Goal: Consume media (video, audio)

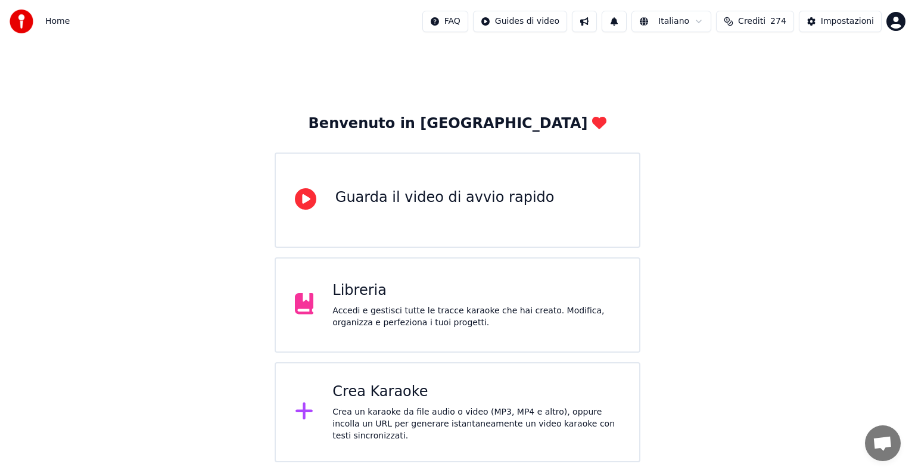
click at [403, 294] on div "Libreria" at bounding box center [476, 290] width 288 height 19
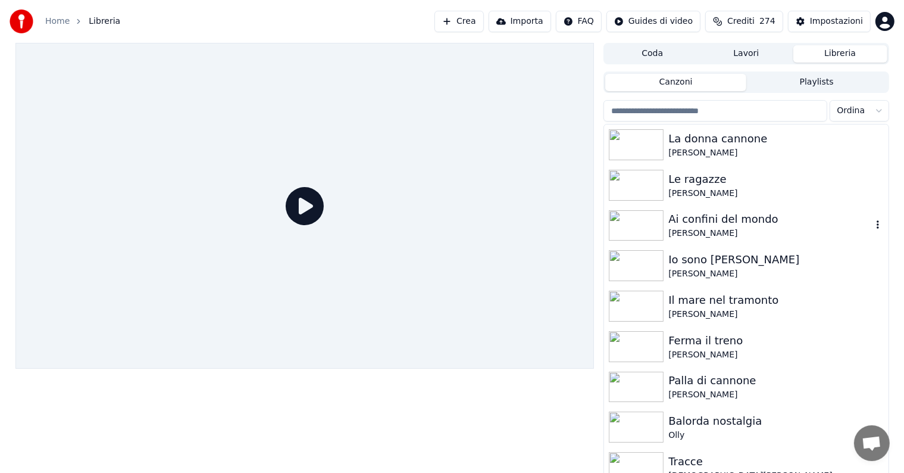
click at [634, 226] on img at bounding box center [636, 225] width 55 height 31
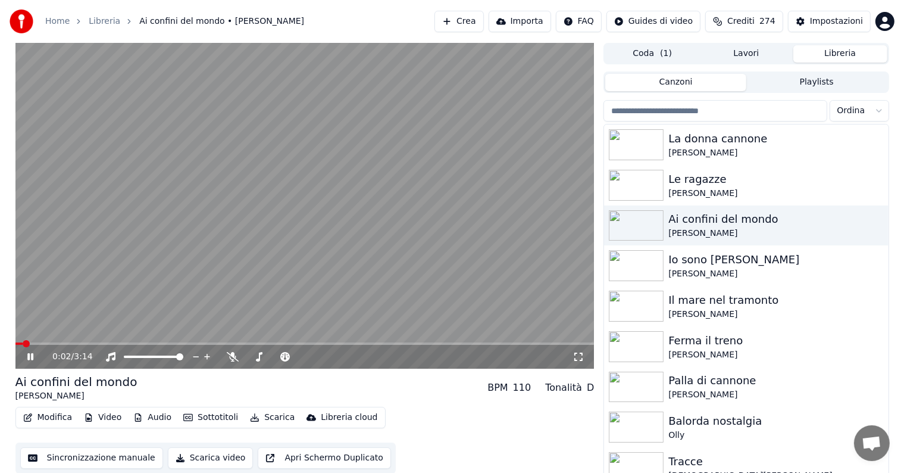
click at [29, 358] on icon at bounding box center [30, 356] width 6 height 7
click at [113, 419] on button "Video" at bounding box center [102, 417] width 47 height 17
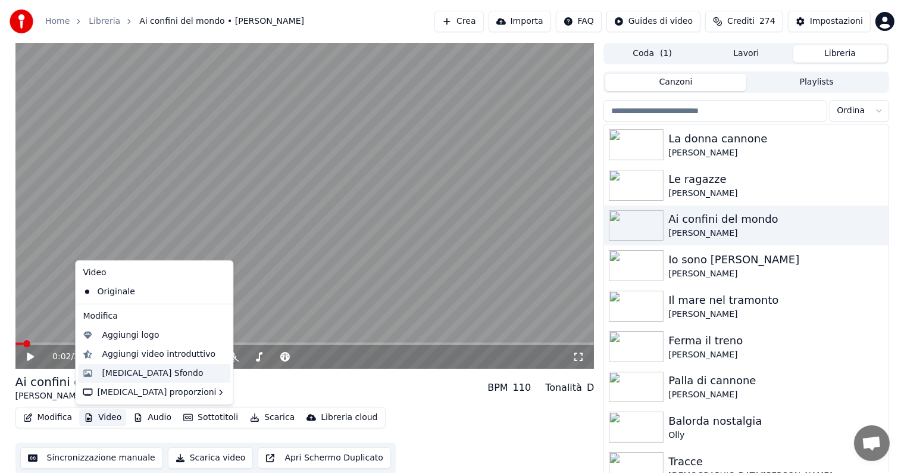
click at [133, 374] on div "[MEDICAL_DATA] Sfondo" at bounding box center [152, 373] width 101 height 12
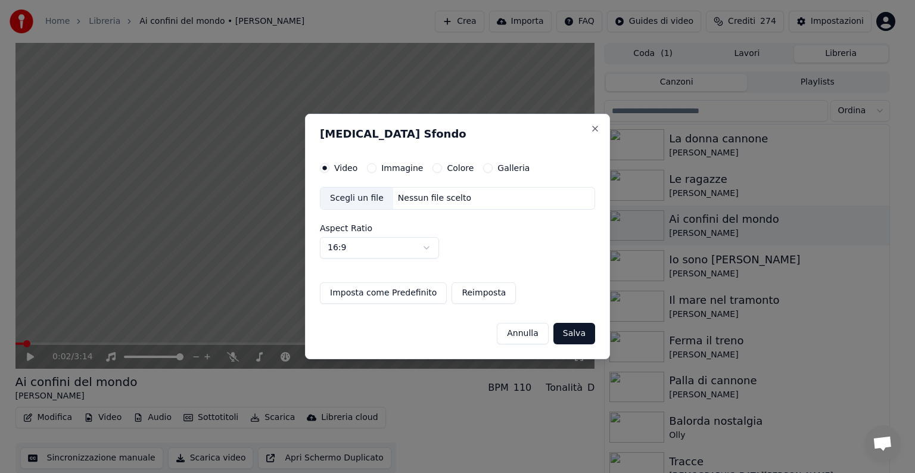
click at [372, 167] on button "Immagine" at bounding box center [372, 168] width 10 height 10
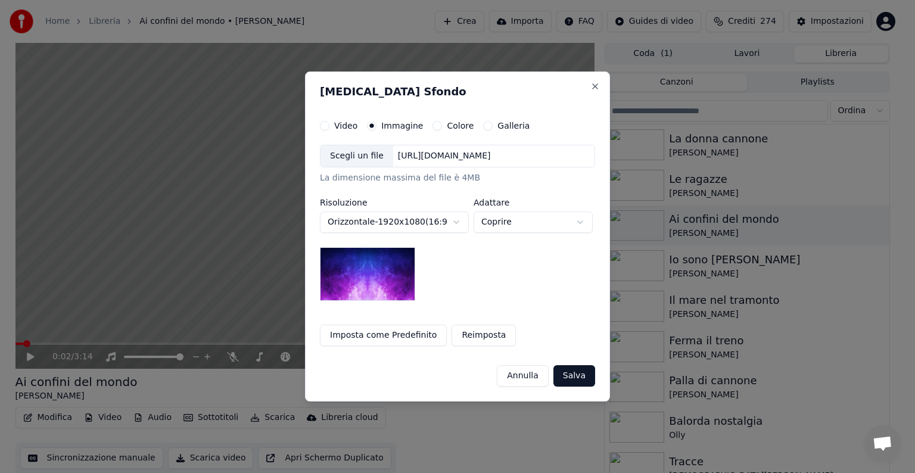
click at [445, 153] on div "[URL][DOMAIN_NAME]" at bounding box center [444, 156] width 102 height 12
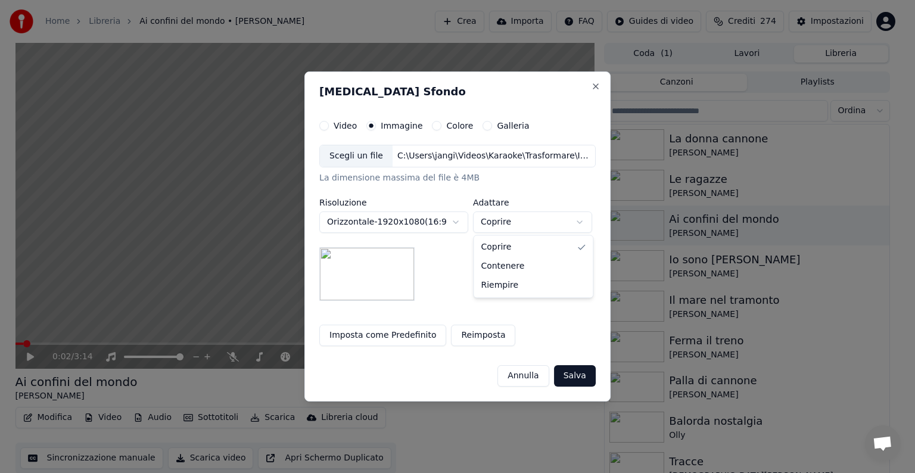
click at [581, 217] on body "**********" at bounding box center [452, 236] width 904 height 473
select select "*******"
click at [574, 369] on button "Salva" at bounding box center [575, 375] width 42 height 21
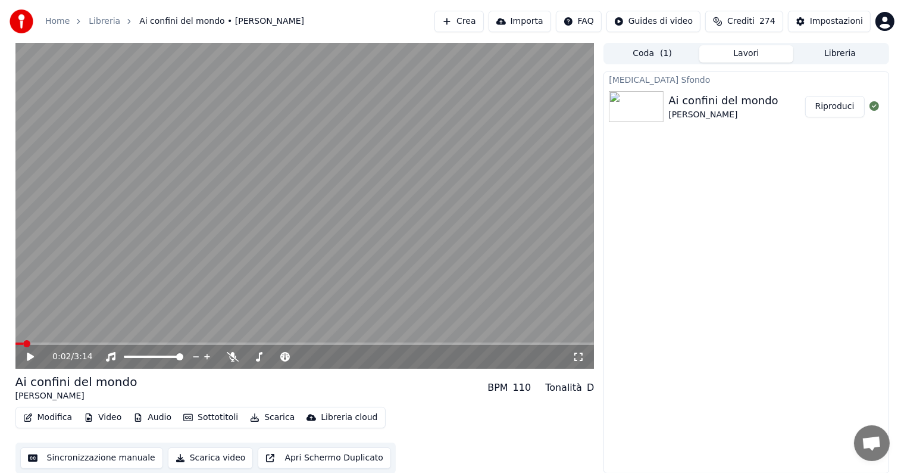
click at [835, 110] on button "Riproduci" at bounding box center [836, 106] width 60 height 21
click at [30, 357] on icon at bounding box center [39, 357] width 28 height 10
click at [261, 413] on button "Scarica" at bounding box center [272, 417] width 54 height 17
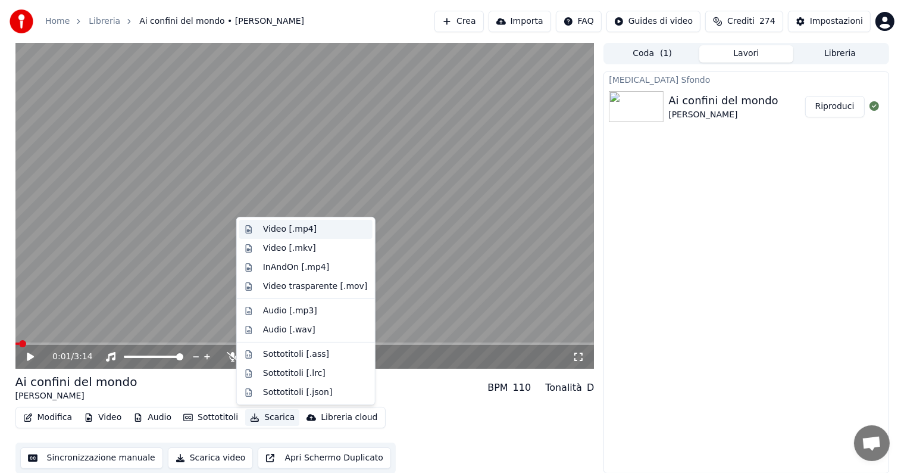
click at [313, 224] on div "Video [.mp4]" at bounding box center [315, 229] width 105 height 12
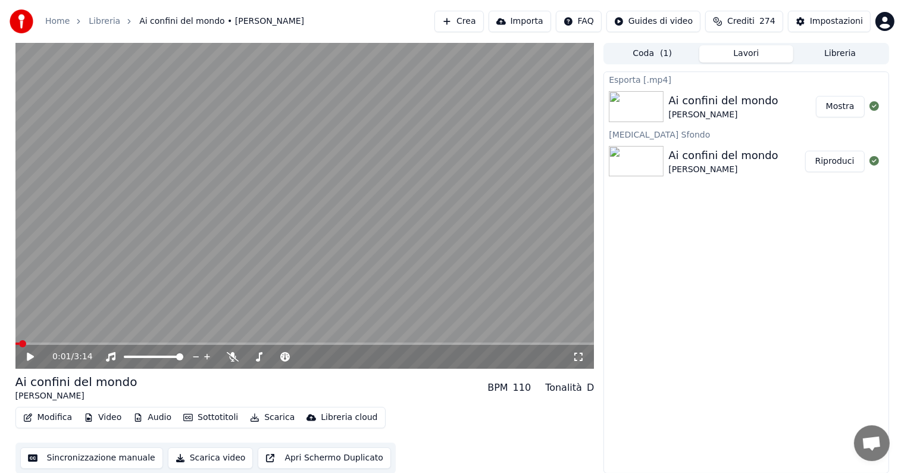
click at [834, 105] on button "Mostra" at bounding box center [840, 106] width 49 height 21
